Goal: Information Seeking & Learning: Learn about a topic

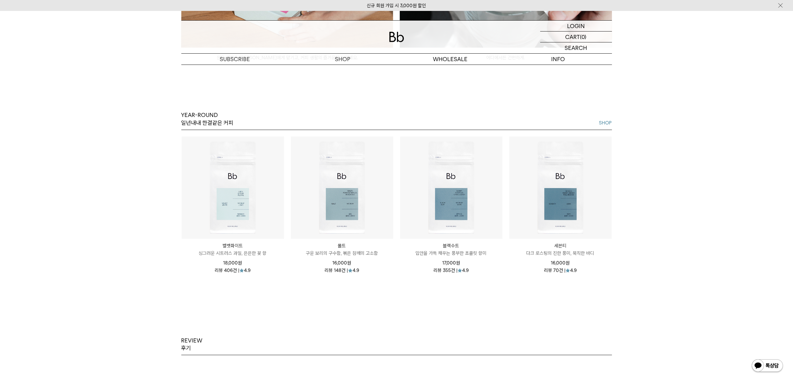
scroll to position [1092, 0]
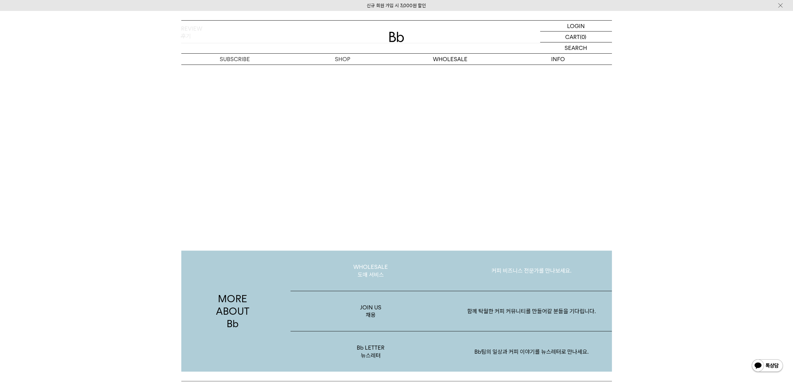
click at [366, 272] on p "WHOLESALE 도매 서비스" at bounding box center [370, 271] width 161 height 40
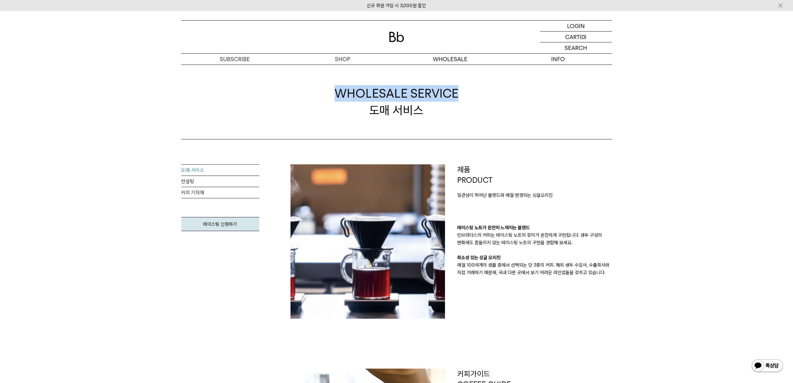
drag, startPoint x: 330, startPoint y: 95, endPoint x: 470, endPoint y: 96, distance: 140.7
click at [470, 96] on div "WHOLESALE SERVICE 도매 서비스" at bounding box center [396, 102] width 430 height 75
copy span "WHOLESALE SERVICE"
click at [222, 181] on link "컨설팅" at bounding box center [220, 181] width 78 height 11
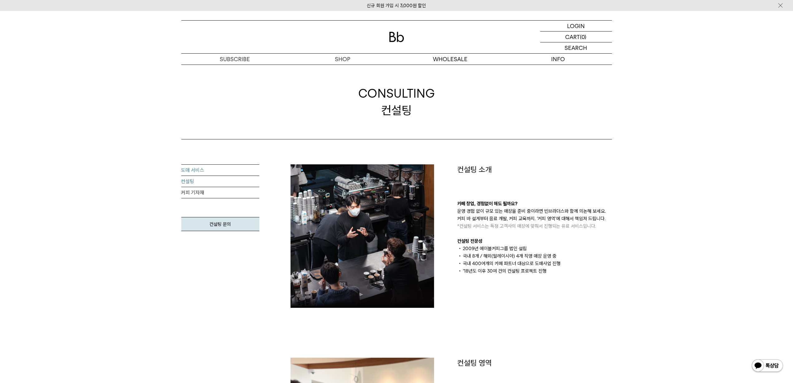
click at [224, 173] on link "도매 서비스" at bounding box center [220, 170] width 78 height 11
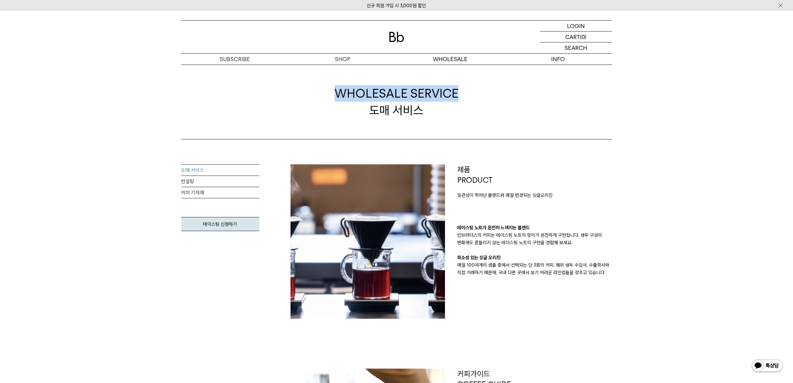
drag, startPoint x: 337, startPoint y: 94, endPoint x: 492, endPoint y: 92, distance: 155.0
click at [492, 92] on div "WHOLESALE SERVICE 도매 서비스" at bounding box center [396, 102] width 430 height 75
drag, startPoint x: 460, startPoint y: 227, endPoint x: 465, endPoint y: 229, distance: 5.0
click at [465, 229] on p "테이스팅 노트가 온전히 느껴지는 블렌드" at bounding box center [534, 227] width 154 height 7
click at [459, 224] on p "테이스팅 노트가 온전히 느껴지는 블렌드" at bounding box center [534, 227] width 154 height 7
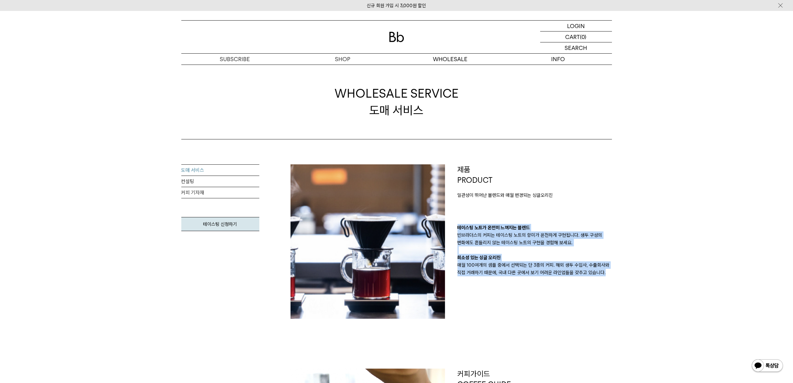
drag, startPoint x: 456, startPoint y: 227, endPoint x: 639, endPoint y: 278, distance: 189.3
copy div "테이스팅 노트가 온전히 느껴지는 블렌드 빈브라더스의 커피는 테이스팅 노트의 향미가 온전하게 구현됩니다. 생두 구성의 변화에도 흔들리지 않는 테…"
click at [515, 216] on div "제품 PRODUCT 일관성이 뛰어난 블렌드와 매월 변경되는 싱글오리진 테이스팅 노트가 온전히 느껴지는 블렌드 빈브라더스의 커피는 테이스팅 노트…" at bounding box center [534, 220] width 154 height 112
drag, startPoint x: 459, startPoint y: 194, endPoint x: 618, endPoint y: 283, distance: 182.1
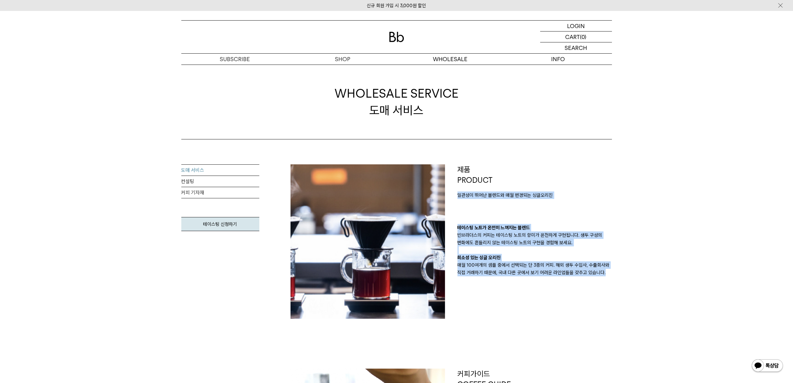
copy div "일관성이 뛰어난 블렌드와 매월 변경되는 싱글오리진 테이스팅 노트가 온전히 느껴지는 블렌드 빈브라더스의 커피는 테이스팅 노트의 향미가 온전하게 …"
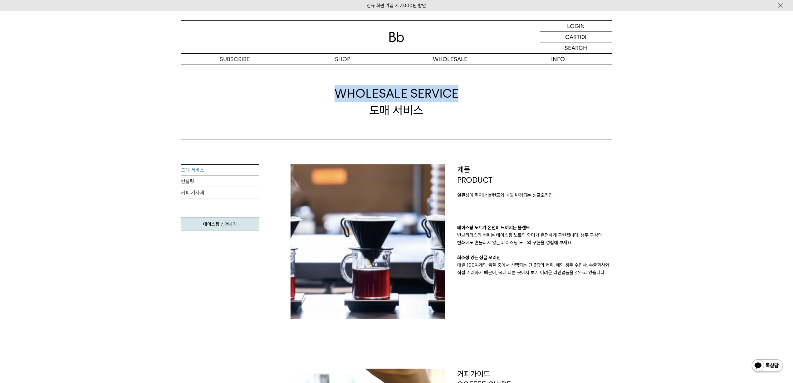
drag, startPoint x: 328, startPoint y: 91, endPoint x: 459, endPoint y: 90, distance: 130.7
click at [459, 90] on div "WHOLESALE SERVICE 도매 서비스" at bounding box center [396, 102] width 430 height 75
click at [405, 91] on span "WHOLESALE SERVICE" at bounding box center [396, 93] width 124 height 17
click at [482, 90] on div "WHOLESALE SERVICE 도매 서비스" at bounding box center [396, 102] width 430 height 75
copy span "WHOLESALE SERVICE"
